Goal: Task Accomplishment & Management: Use online tool/utility

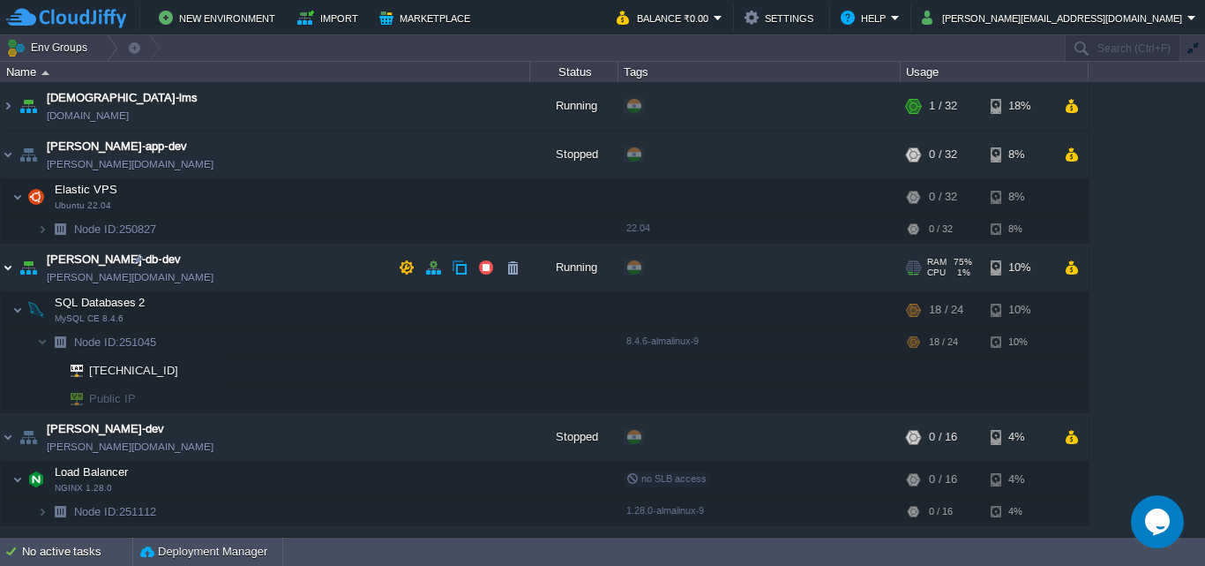
click at [10, 266] on img at bounding box center [8, 268] width 14 height 48
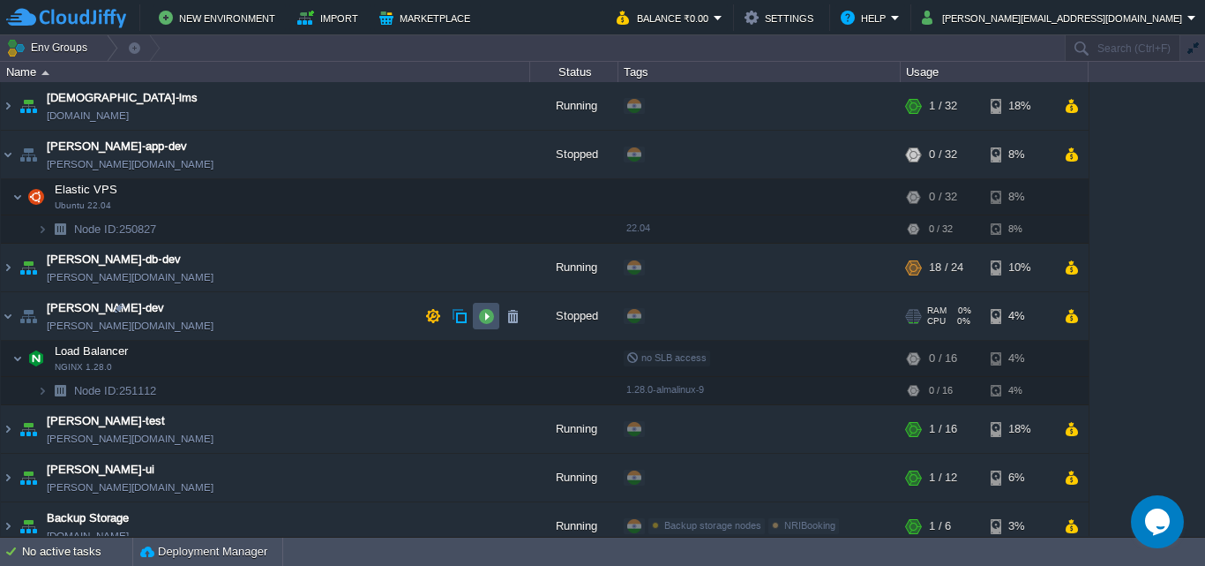
click at [485, 313] on button "button" at bounding box center [486, 316] width 16 height 16
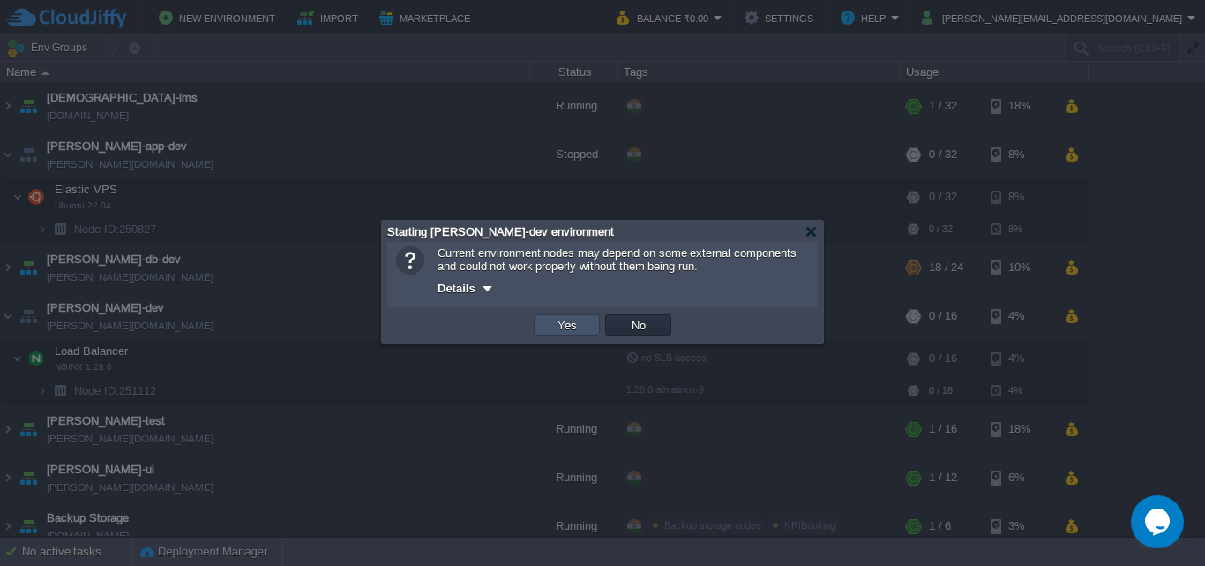
click at [570, 319] on button "Yes" at bounding box center [567, 325] width 30 height 16
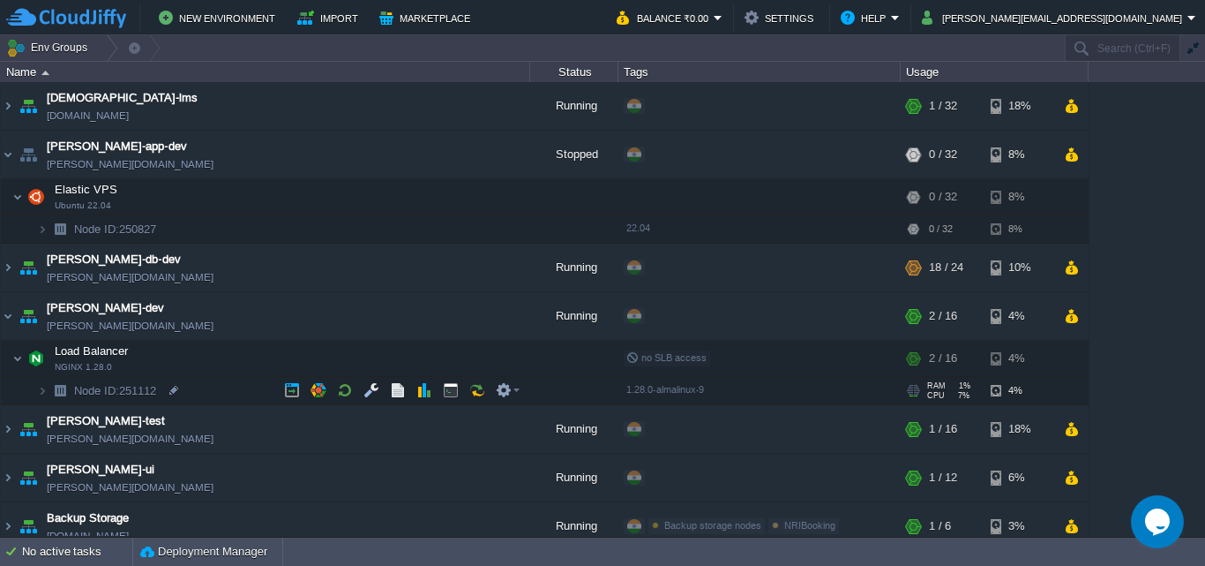
click at [48, 390] on img at bounding box center [60, 390] width 25 height 27
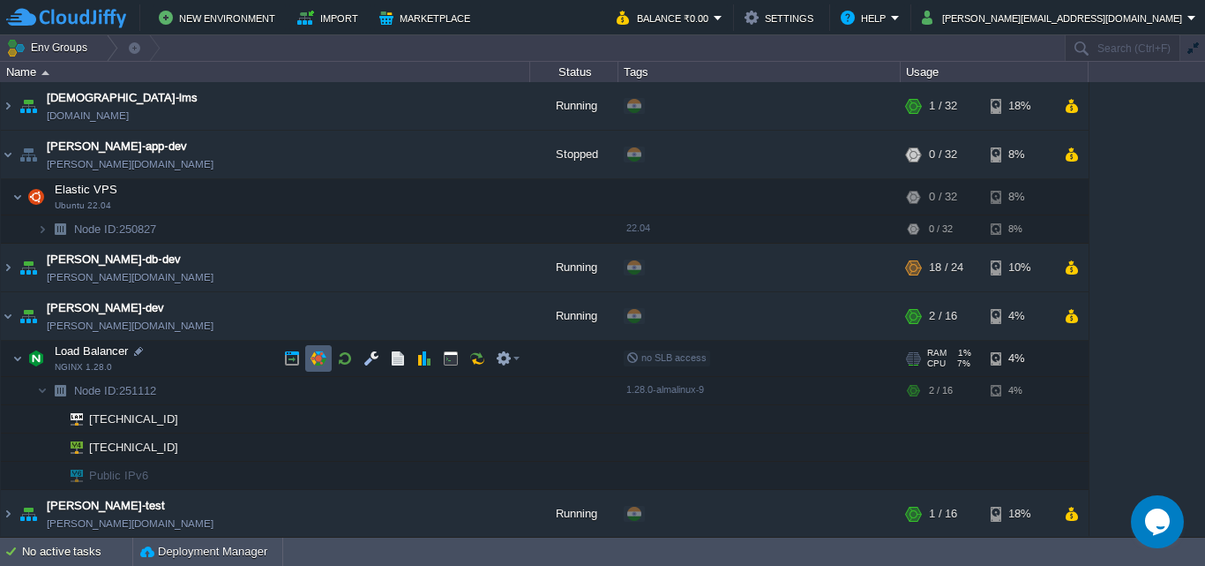
click at [322, 361] on button "button" at bounding box center [319, 358] width 16 height 16
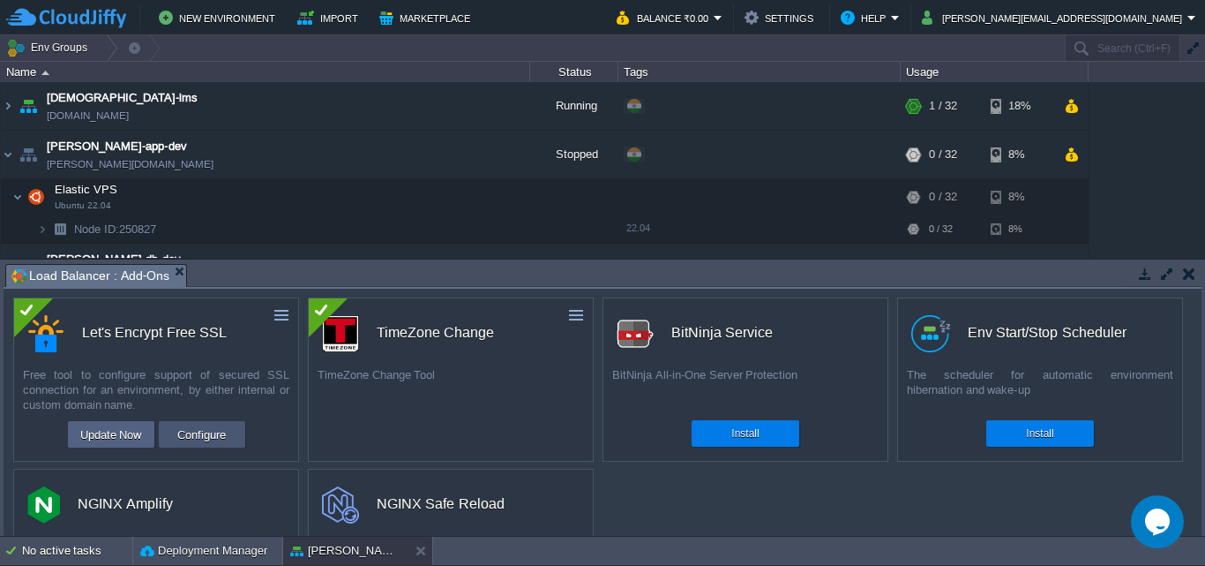
click at [199, 435] on button "Configure" at bounding box center [201, 434] width 59 height 21
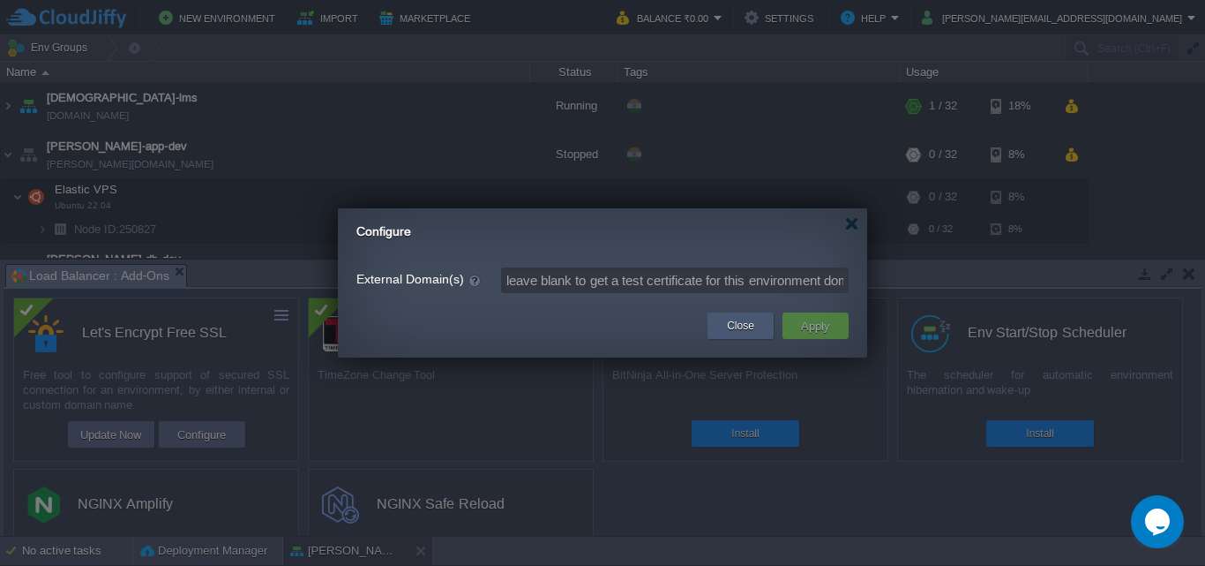
click at [725, 323] on div "Close" at bounding box center [741, 325] width 40 height 26
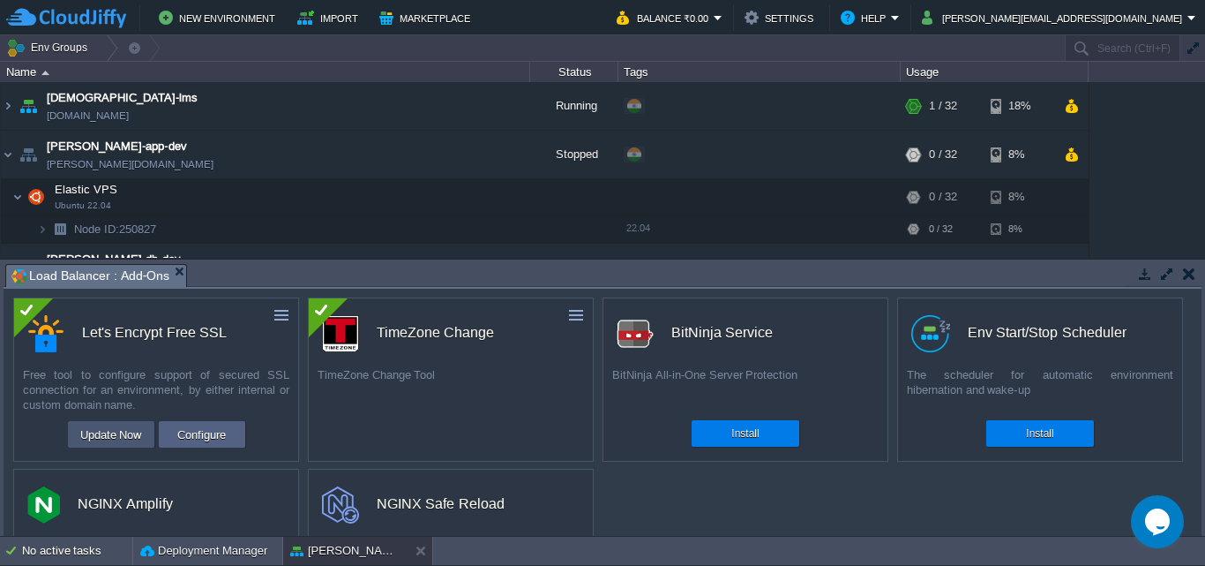
click at [117, 436] on button "Update Now" at bounding box center [111, 434] width 72 height 21
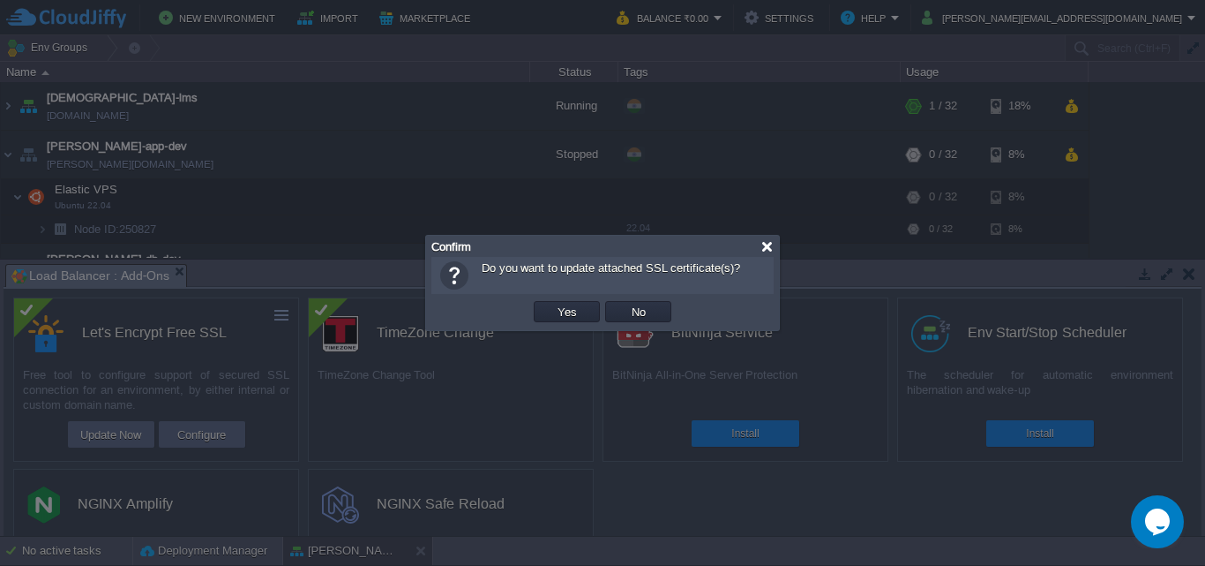
click at [772, 242] on div at bounding box center [767, 246] width 13 height 13
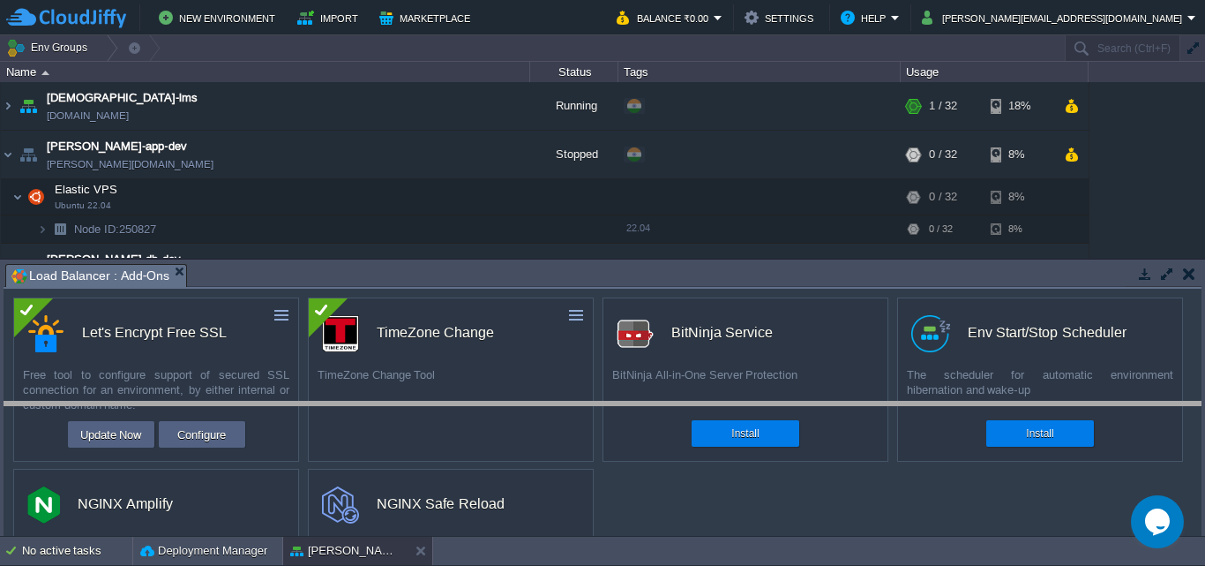
drag, startPoint x: 610, startPoint y: 269, endPoint x: 600, endPoint y: 417, distance: 148.6
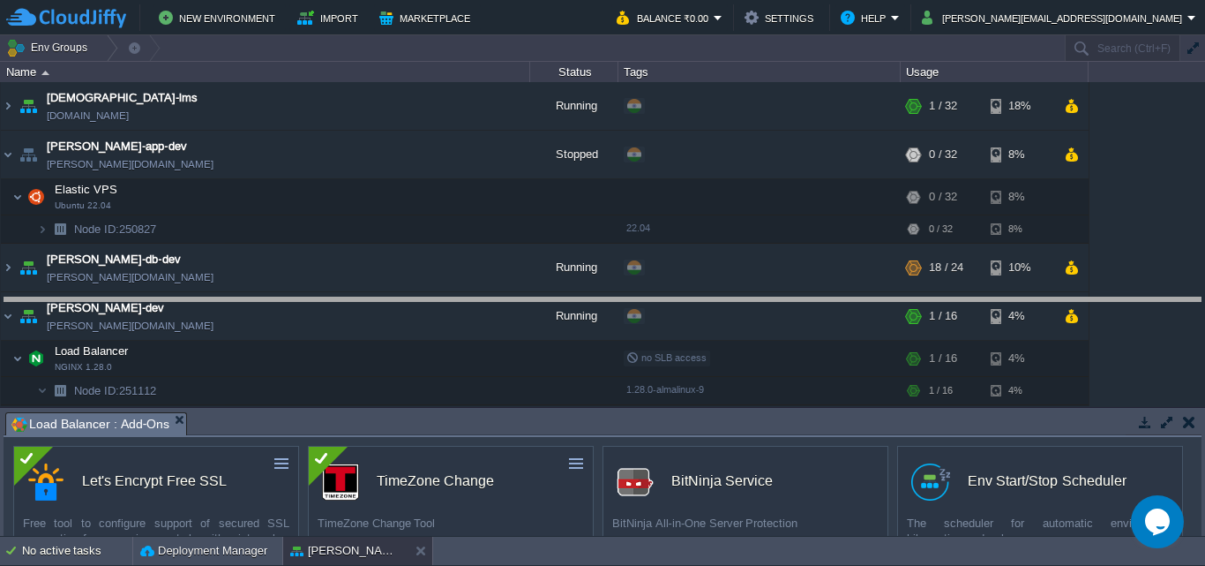
drag, startPoint x: 574, startPoint y: 418, endPoint x: 606, endPoint y: 304, distance: 119.3
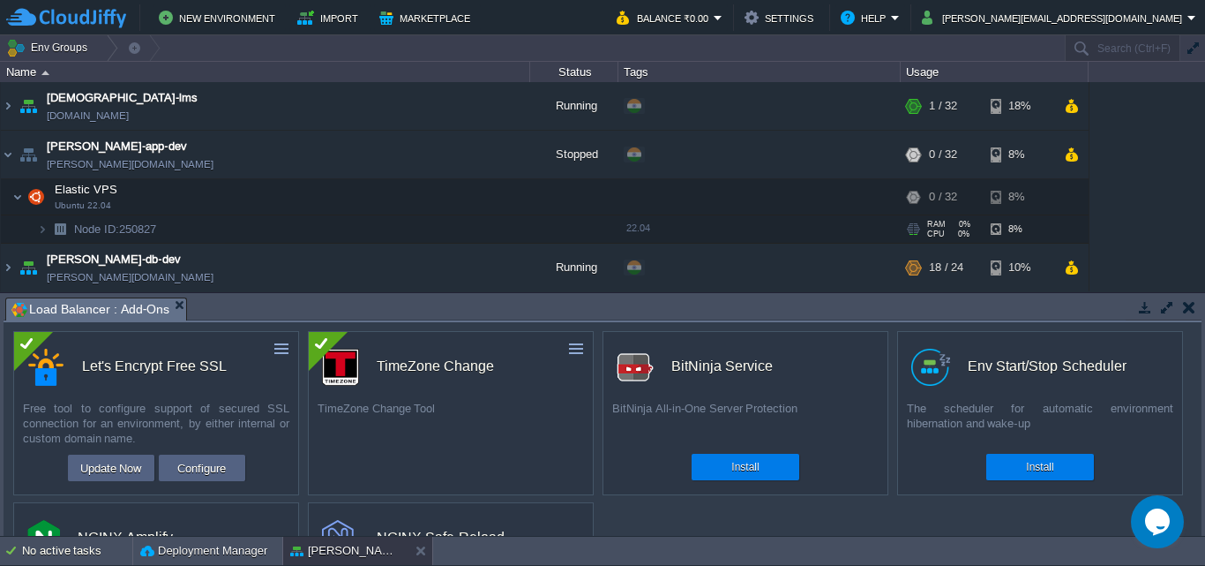
click at [613, 236] on td at bounding box center [574, 229] width 88 height 28
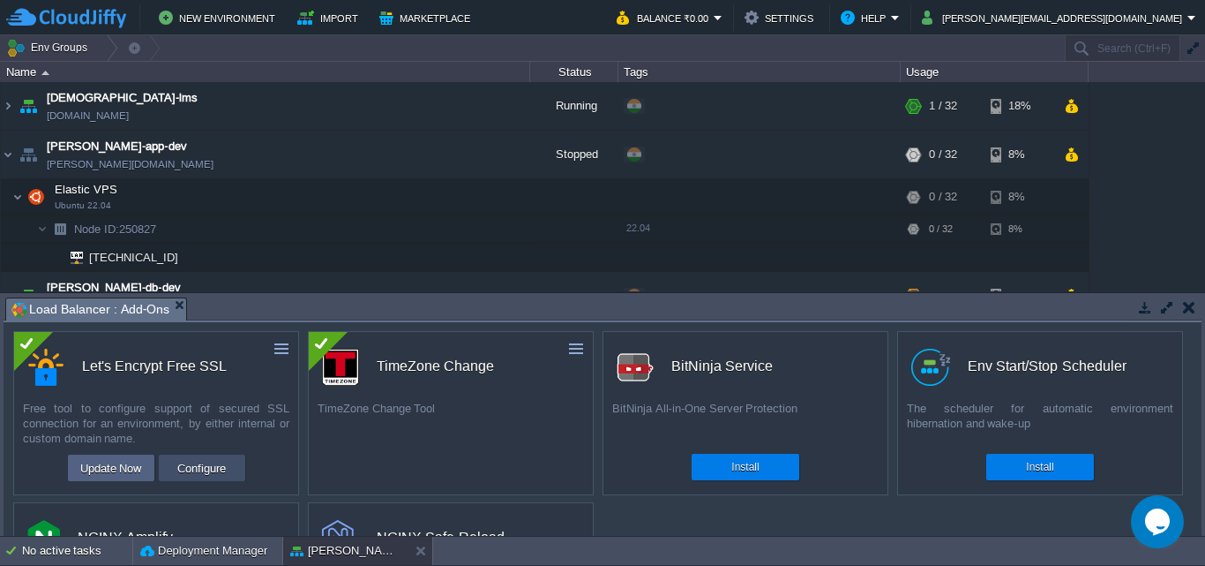
click at [214, 466] on button "Configure" at bounding box center [201, 467] width 59 height 21
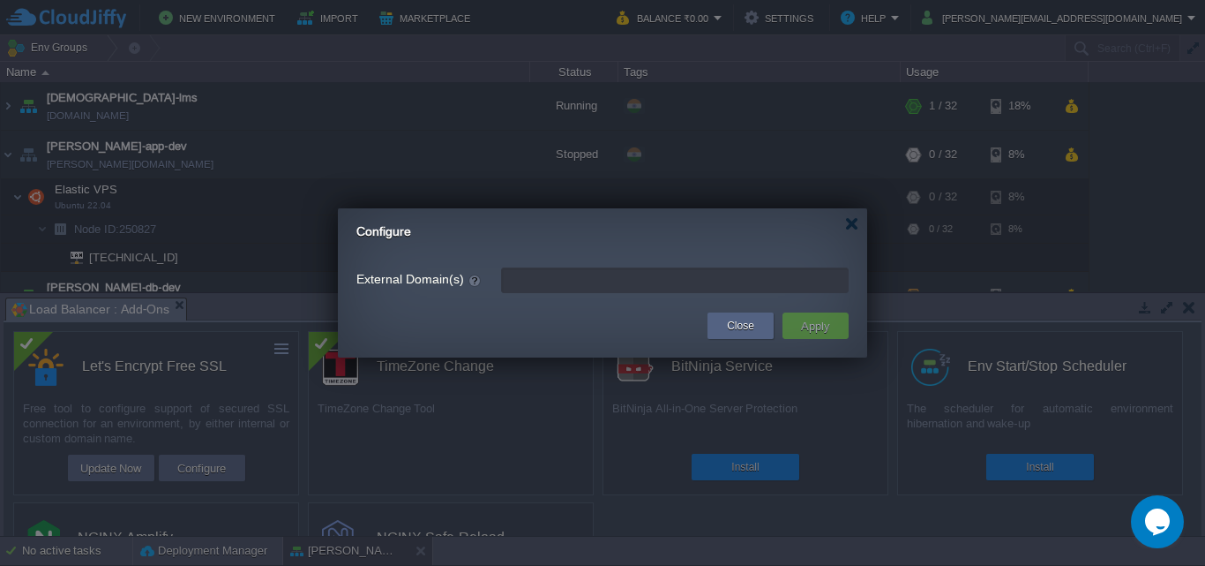
click at [559, 279] on input "External Domain(s)" at bounding box center [675, 280] width 348 height 26
type input "[PERSON_NAME][DOMAIN_NAME]"
click at [823, 324] on button "Apply" at bounding box center [816, 325] width 40 height 21
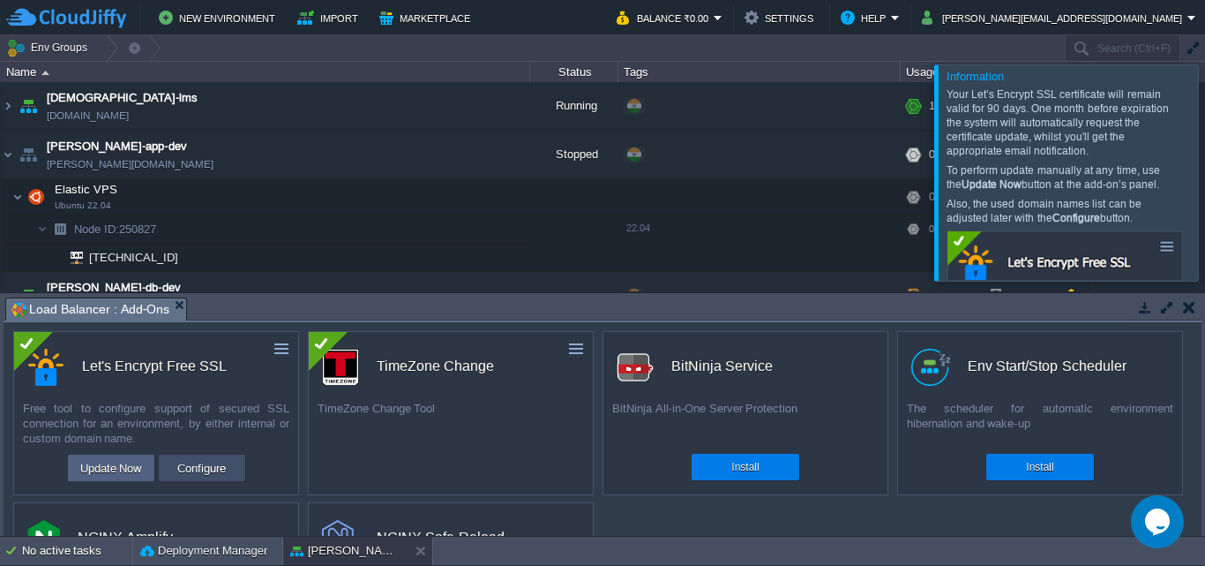
click at [200, 469] on button "Configure" at bounding box center [201, 467] width 59 height 21
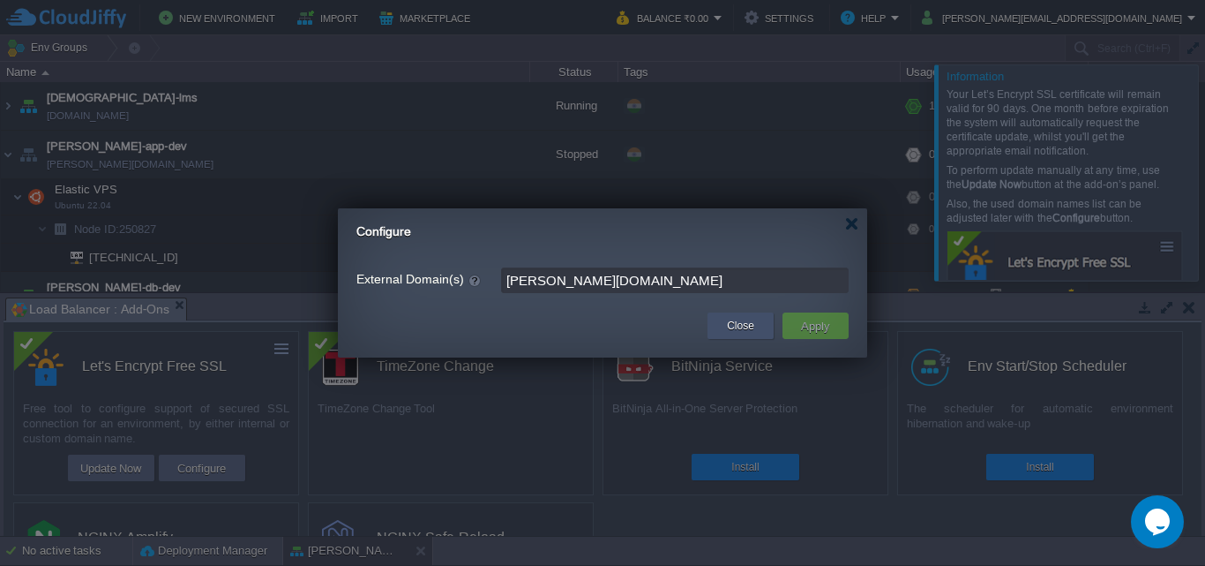
click at [742, 317] on button "Close" at bounding box center [740, 326] width 27 height 18
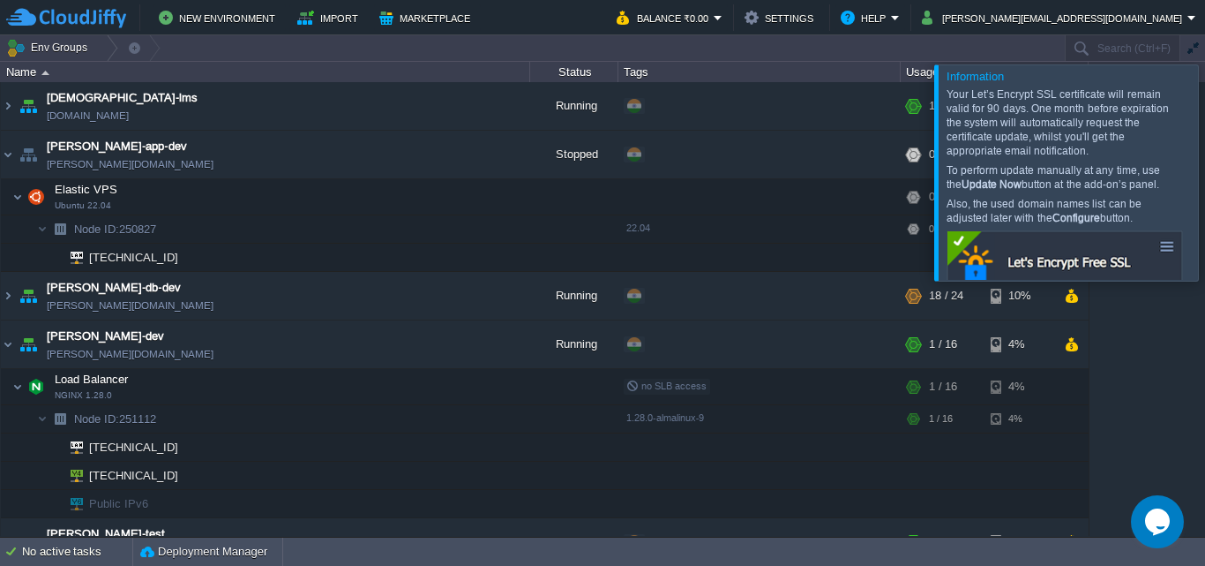
click at [1204, 173] on div at bounding box center [1226, 171] width 0 height 215
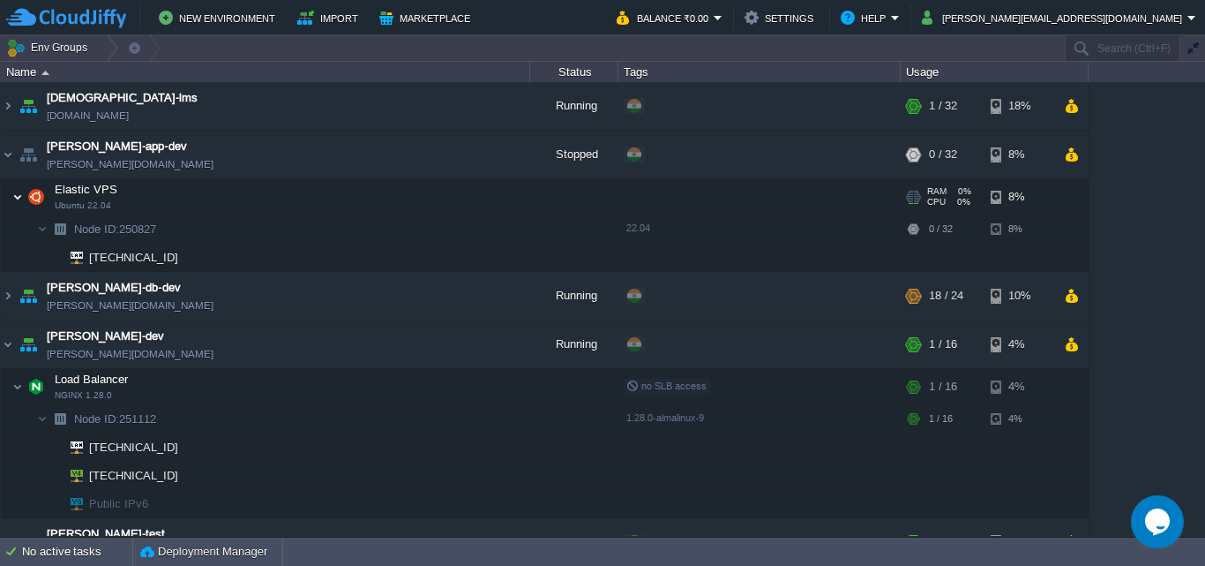
click at [19, 201] on img at bounding box center [17, 196] width 11 height 35
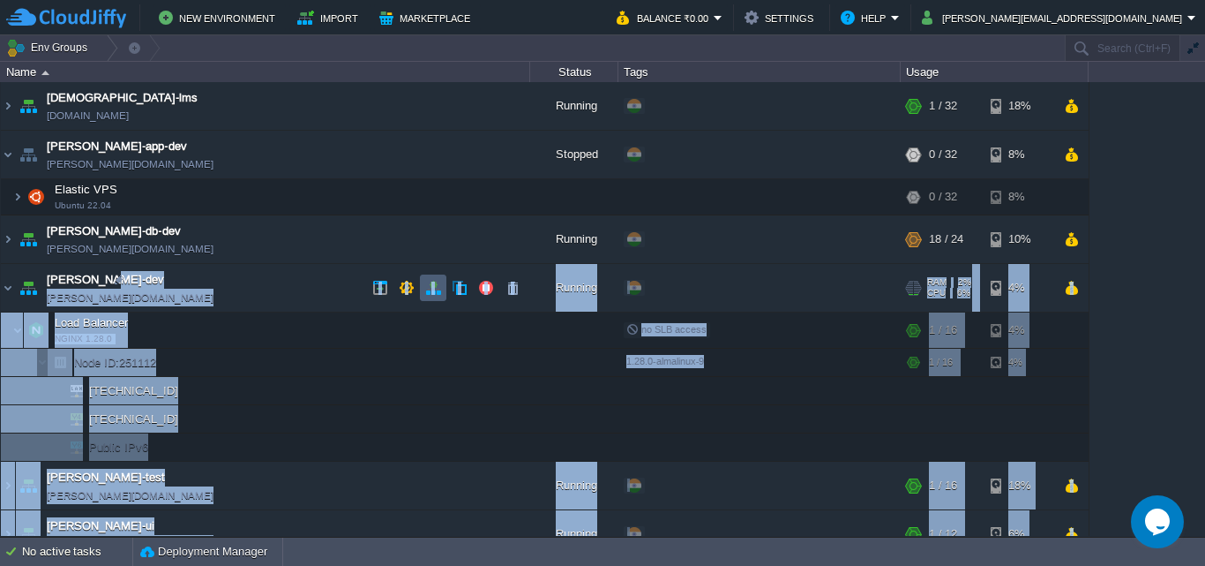
drag, startPoint x: 359, startPoint y: 357, endPoint x: 824, endPoint y: 445, distance: 473.1
click at [824, 445] on div "anayasmi-lms [DOMAIN_NAME] Running + Add to Env Group RAM 3% CPU 1% 1 / 32 18% …" at bounding box center [602, 309] width 1205 height 454
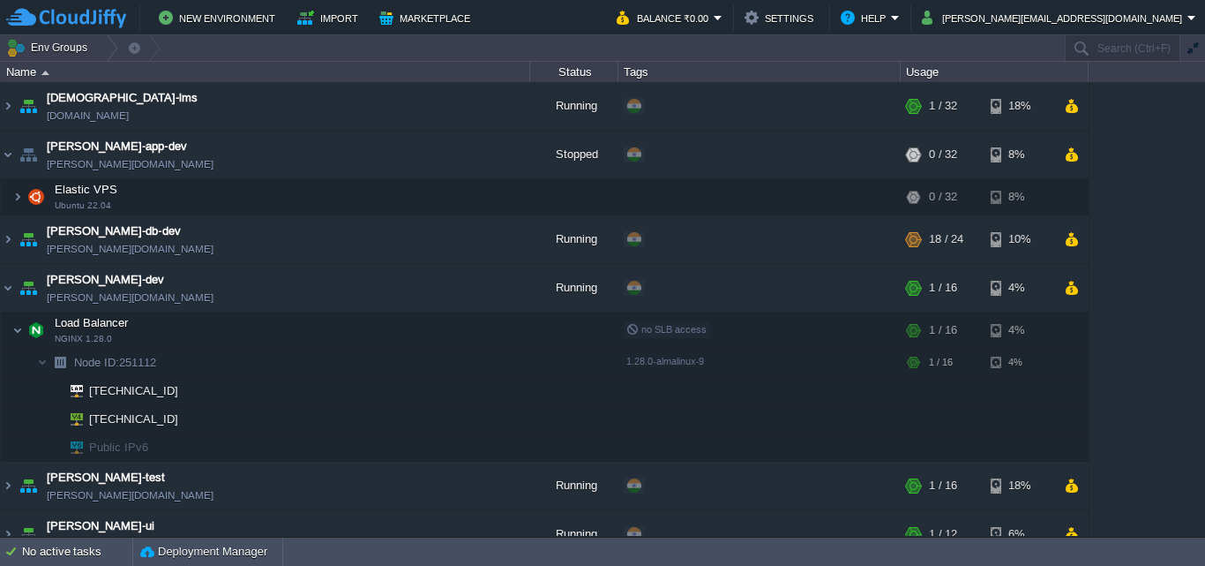
click at [697, 547] on td "No active tasks Deployment Manager" at bounding box center [602, 551] width 1205 height 28
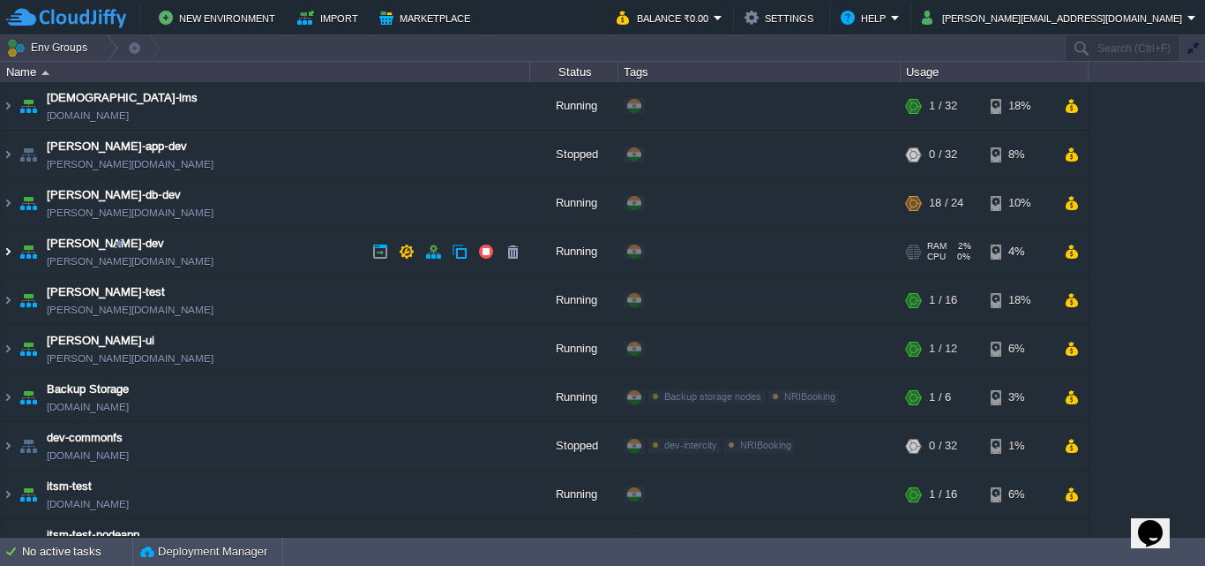
click at [8, 247] on img at bounding box center [8, 252] width 14 height 48
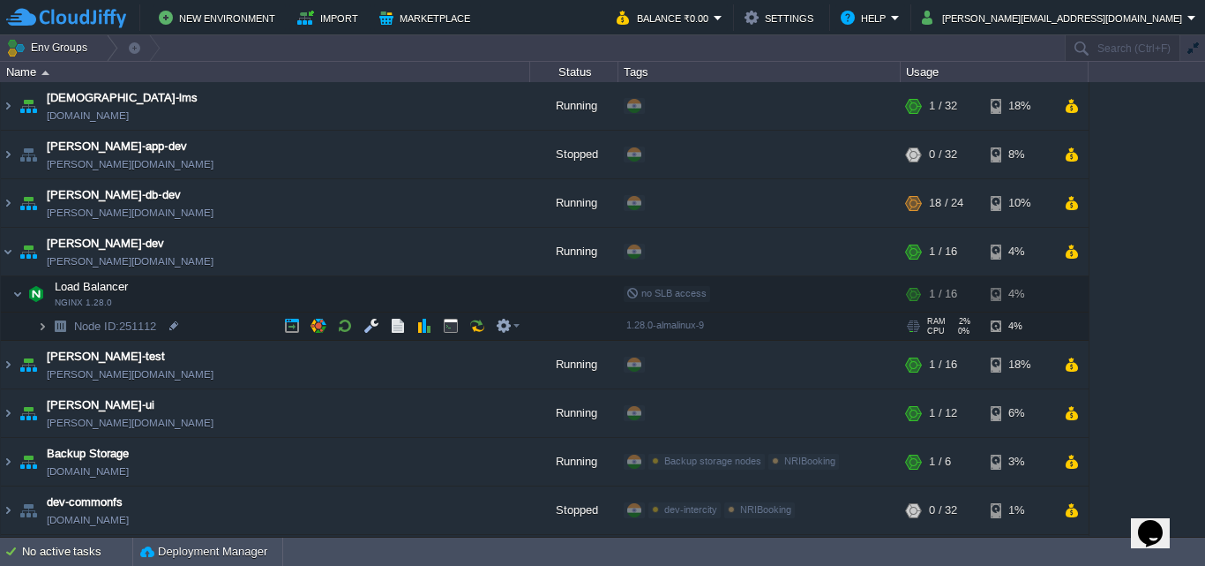
click at [41, 328] on img at bounding box center [42, 325] width 11 height 27
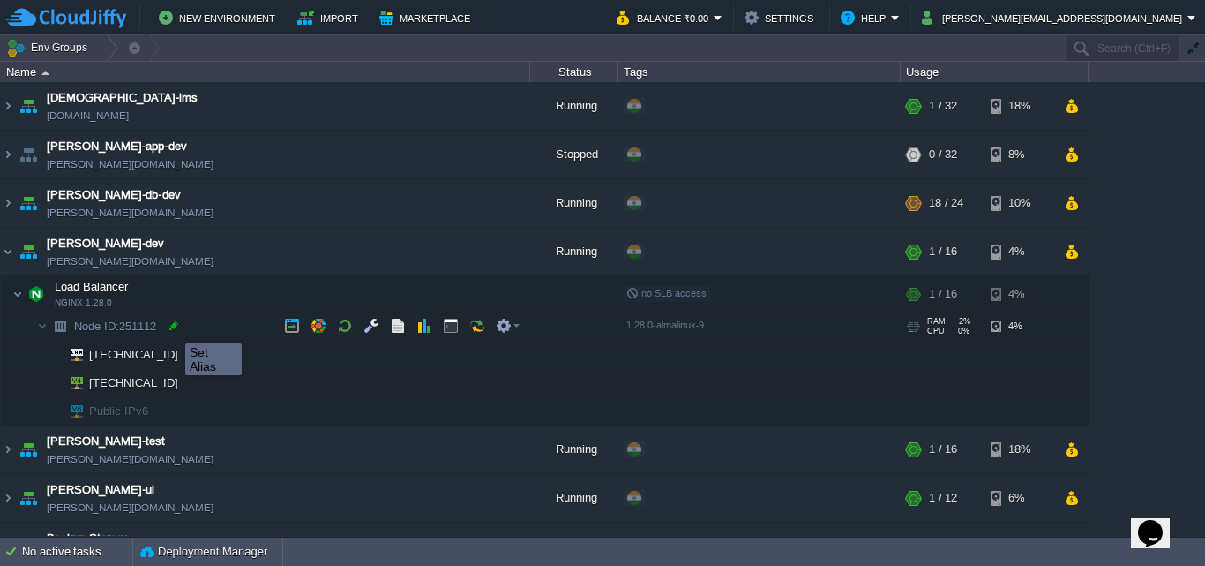
click at [172, 327] on div at bounding box center [174, 326] width 16 height 16
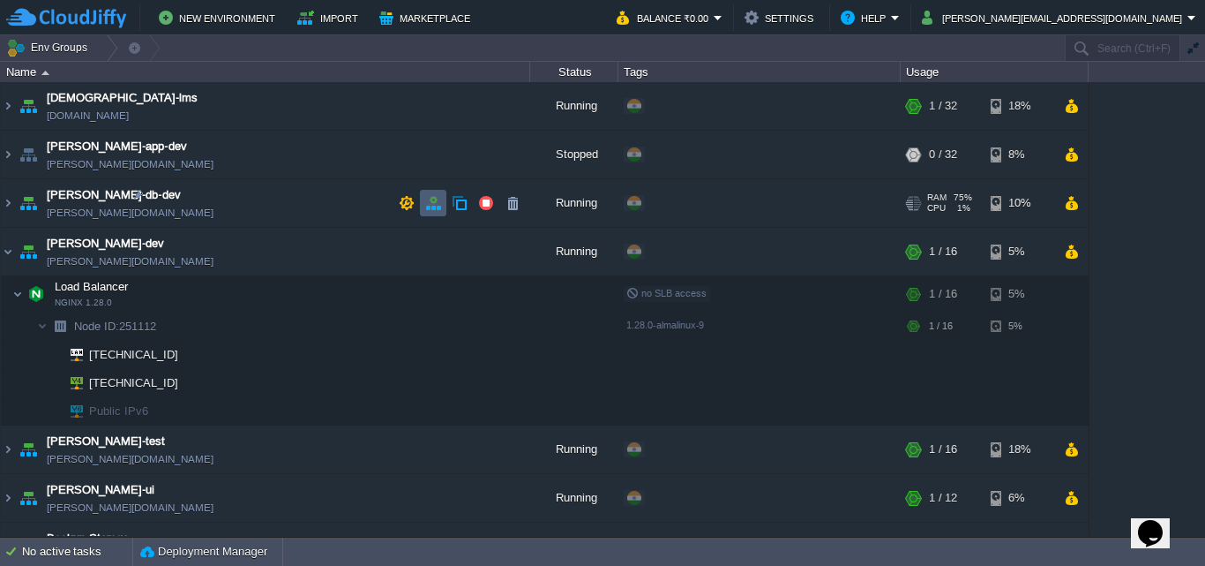
click at [445, 206] on td at bounding box center [433, 203] width 26 height 26
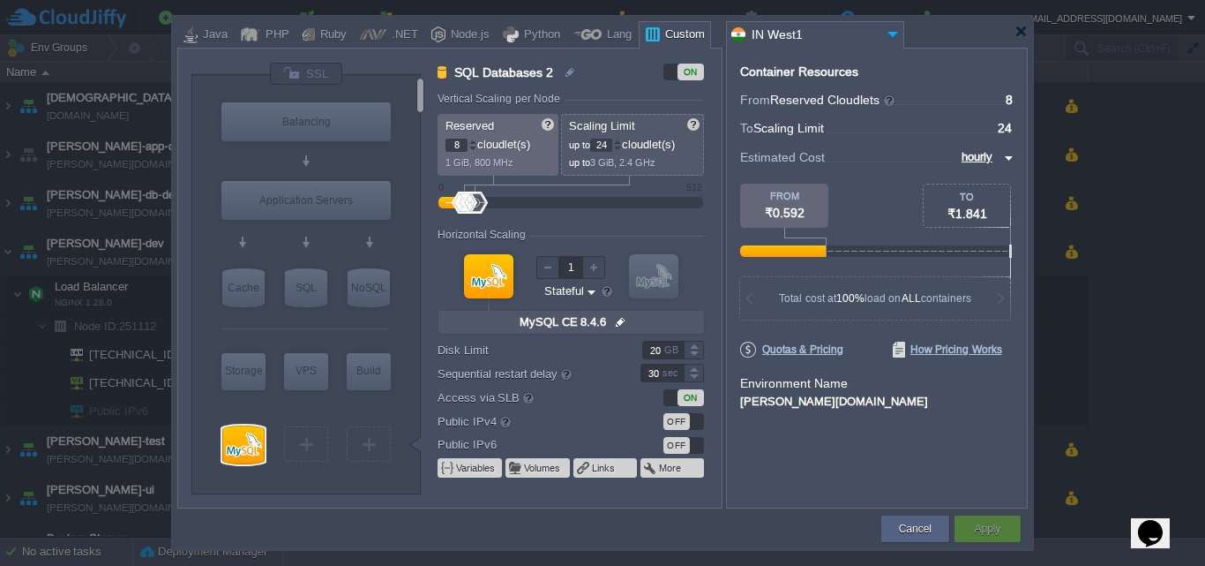
click at [612, 143] on input "24" at bounding box center [601, 145] width 22 height 13
type input "2"
click at [462, 143] on input "8" at bounding box center [457, 145] width 22 height 13
type input "32"
type input "16"
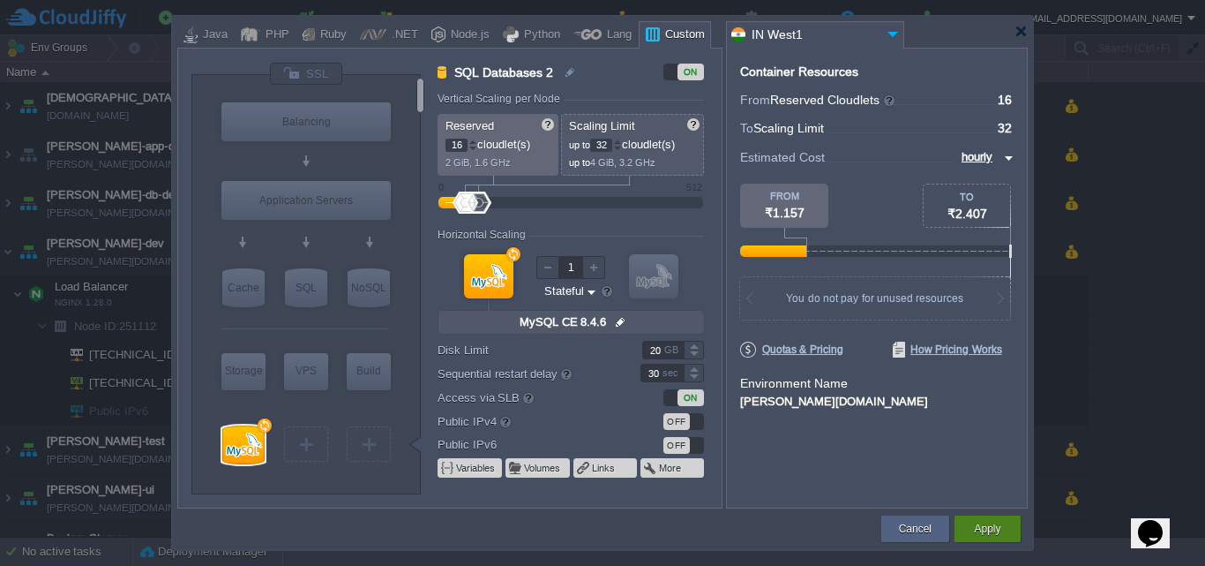
click at [986, 528] on button "Apply" at bounding box center [987, 529] width 26 height 18
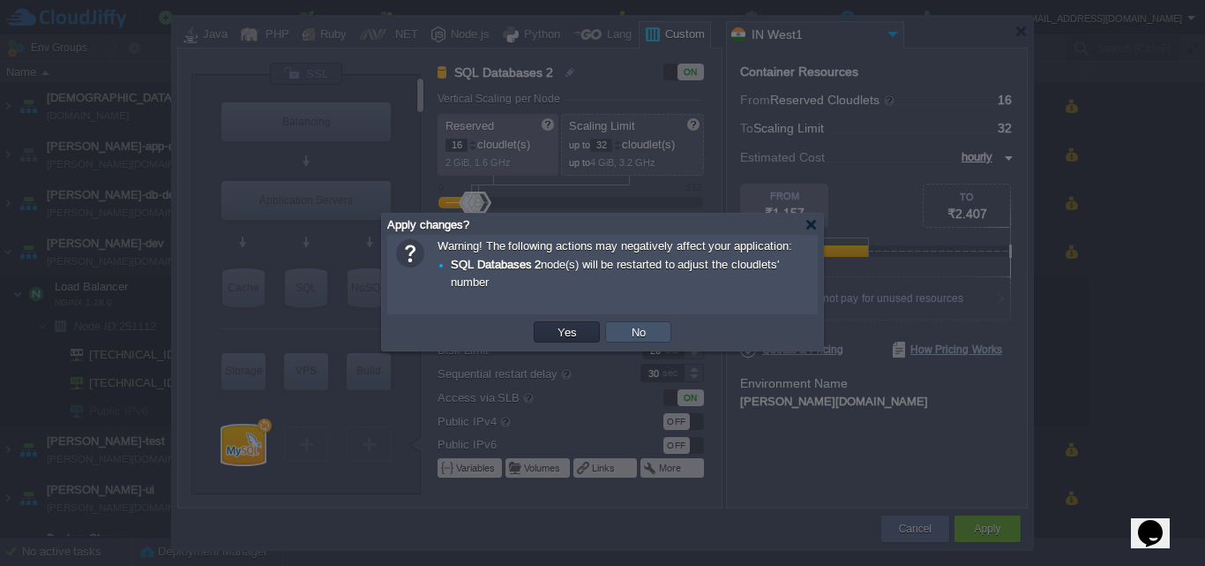
click at [649, 331] on button "No" at bounding box center [638, 332] width 25 height 16
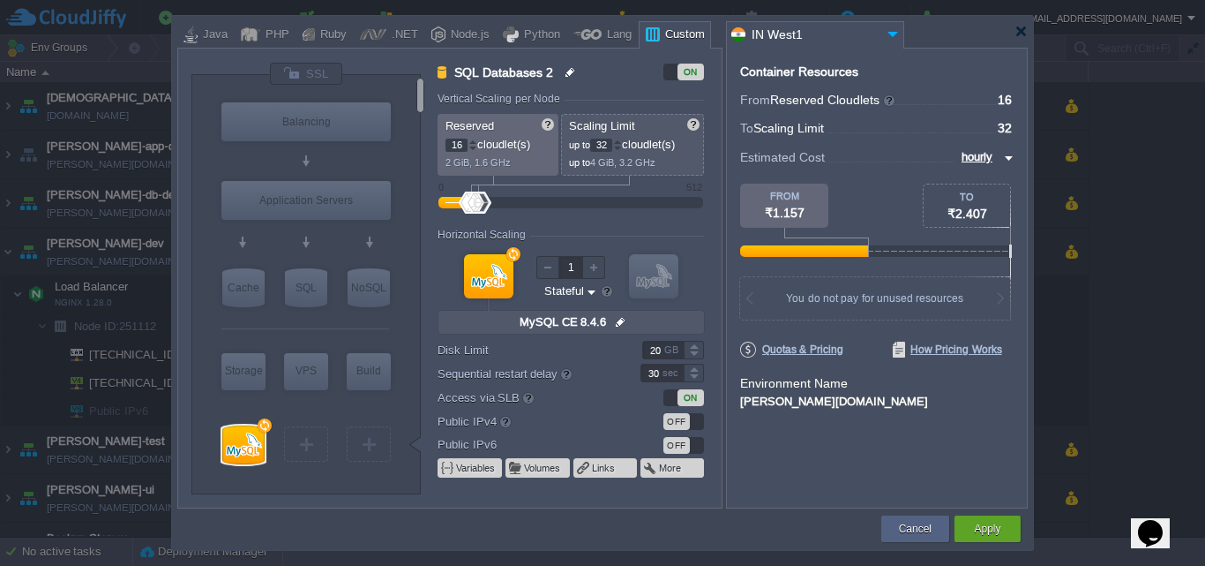
click at [574, 71] on img at bounding box center [572, 72] width 16 height 21
click at [911, 523] on button "Cancel" at bounding box center [915, 529] width 33 height 18
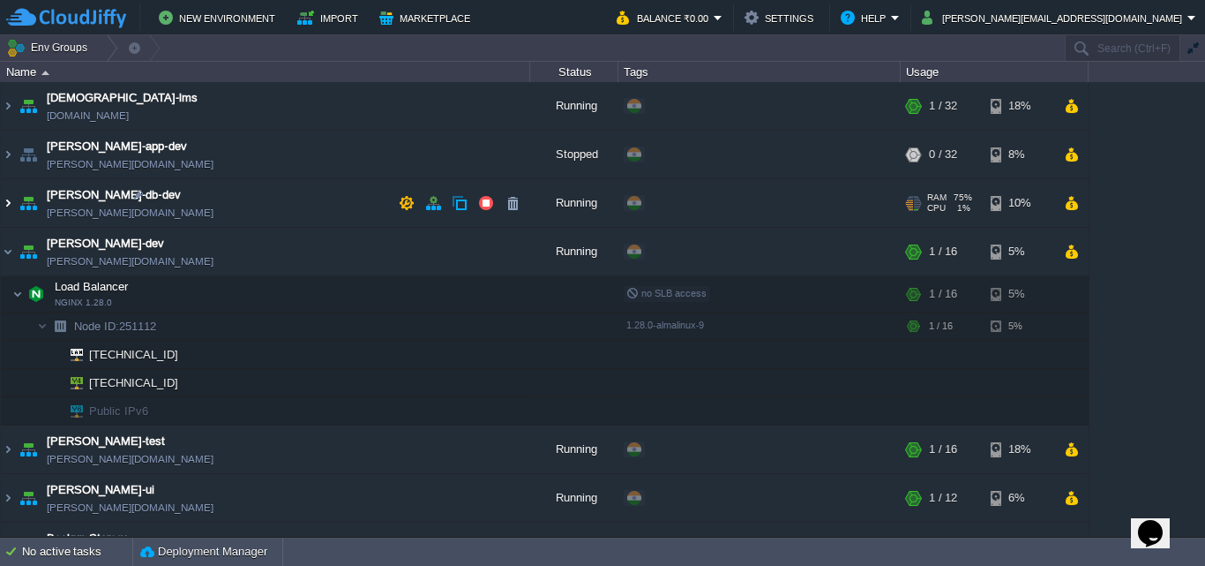
click at [4, 201] on img at bounding box center [8, 203] width 14 height 48
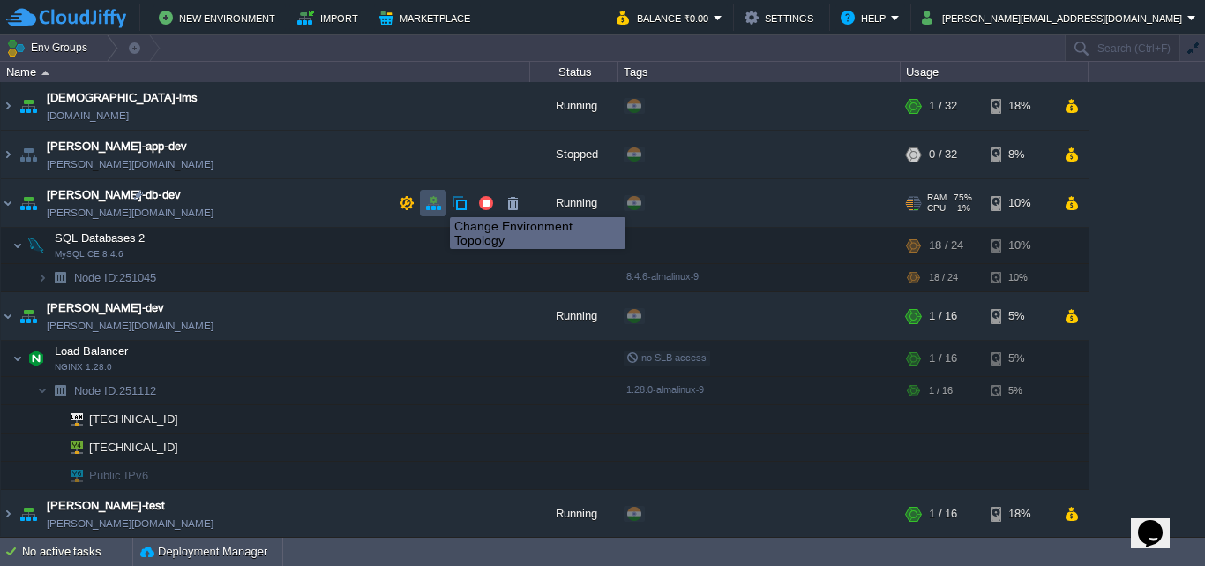
click at [437, 201] on button "button" at bounding box center [433, 203] width 16 height 16
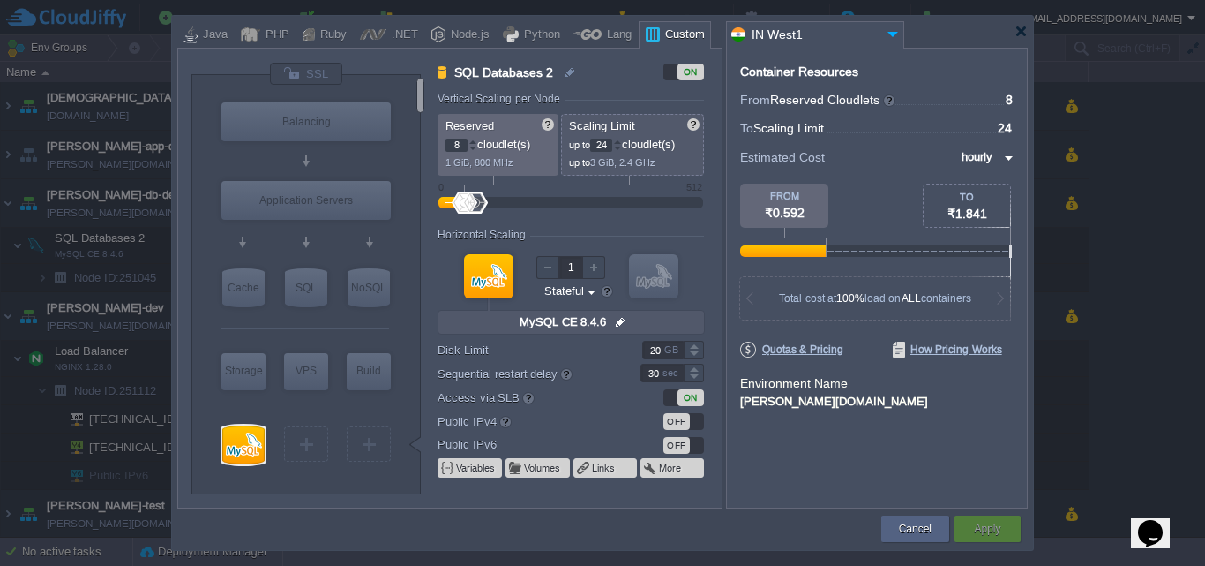
click at [611, 143] on input "24" at bounding box center [601, 145] width 22 height 13
type input "2"
click at [461, 140] on input "8" at bounding box center [457, 145] width 22 height 13
type input "32"
type input "16"
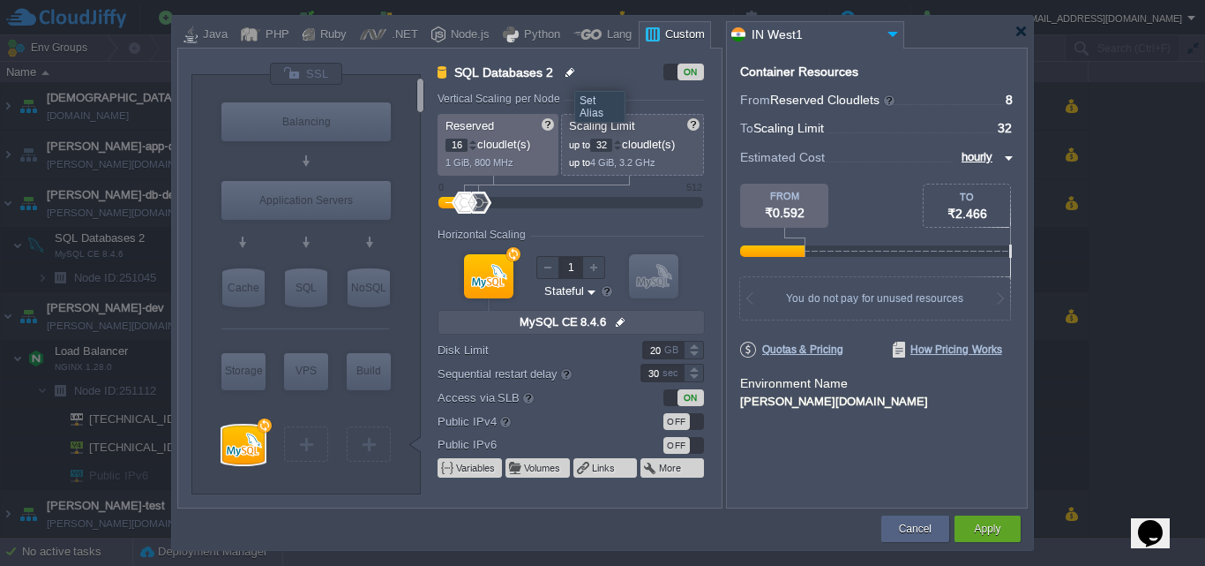
click at [566, 73] on img at bounding box center [572, 72] width 16 height 21
type input "S"
type input "Archer Interior Data..."
click at [983, 532] on button "Apply" at bounding box center [987, 529] width 26 height 18
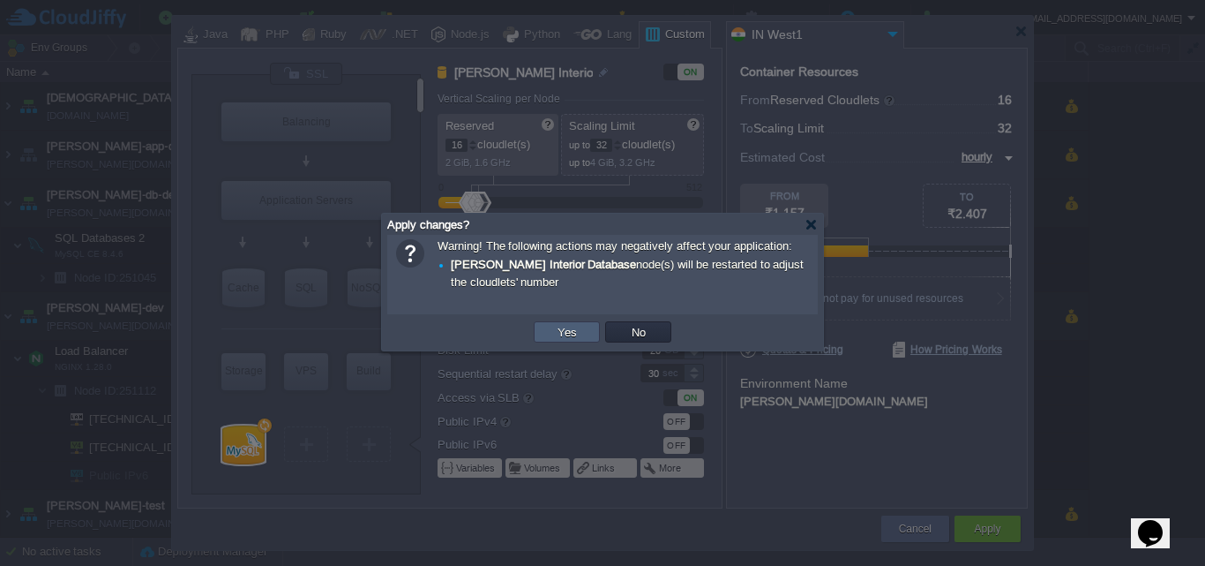
click at [570, 331] on button "Yes" at bounding box center [567, 332] width 30 height 16
